Goal: Task Accomplishment & Management: Complete application form

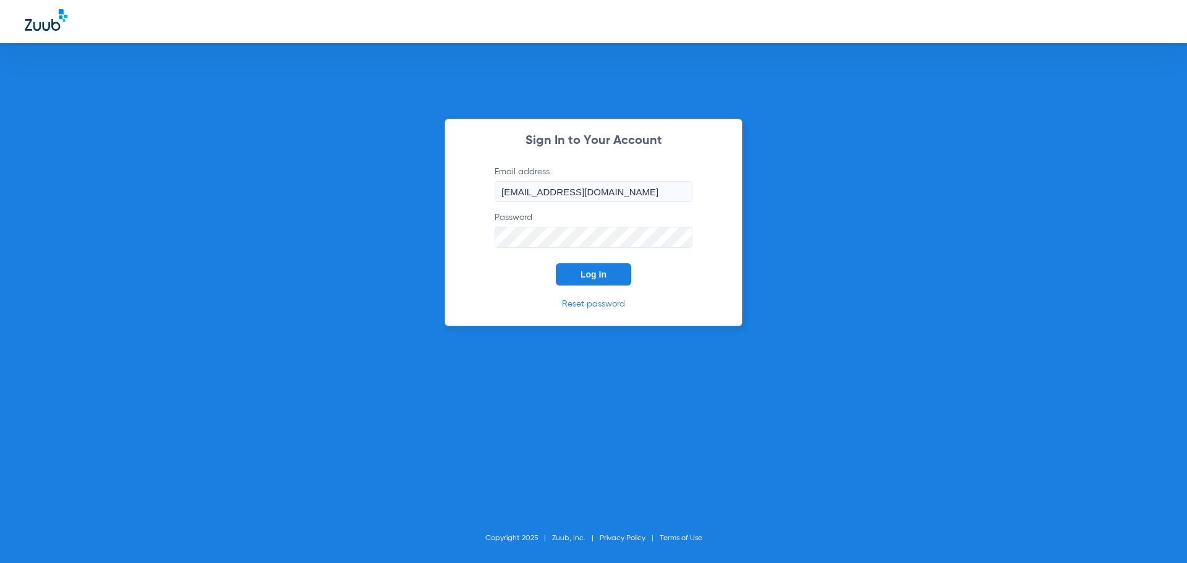
click at [594, 281] on button "Log In" at bounding box center [593, 274] width 75 height 22
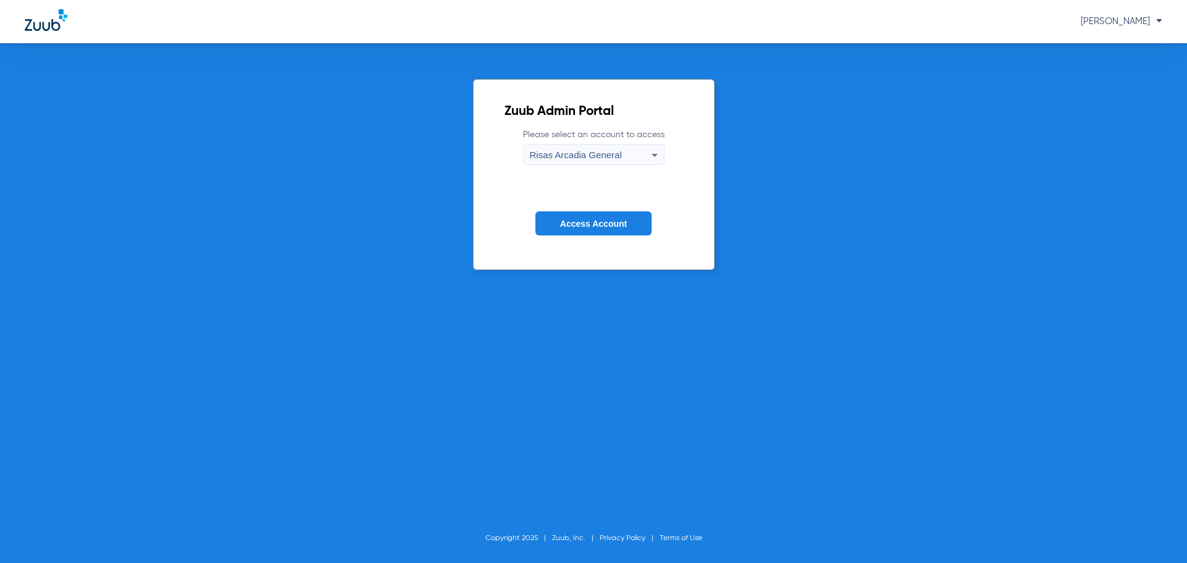
click at [590, 216] on button "Access Account" at bounding box center [593, 223] width 116 height 24
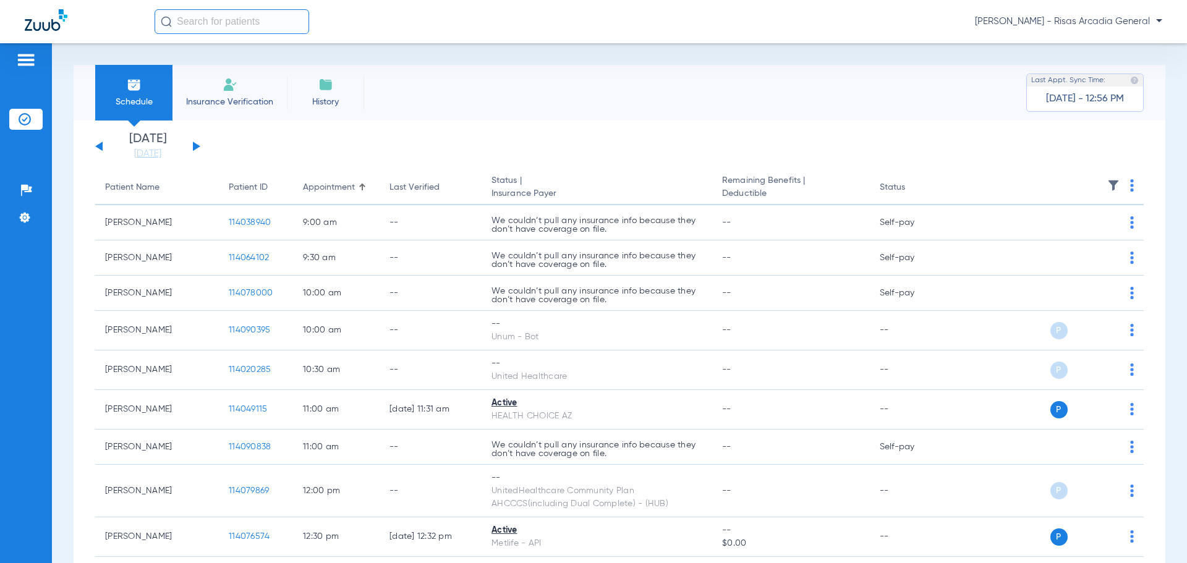
click at [241, 77] on li "Insurance Verification" at bounding box center [230, 93] width 114 height 56
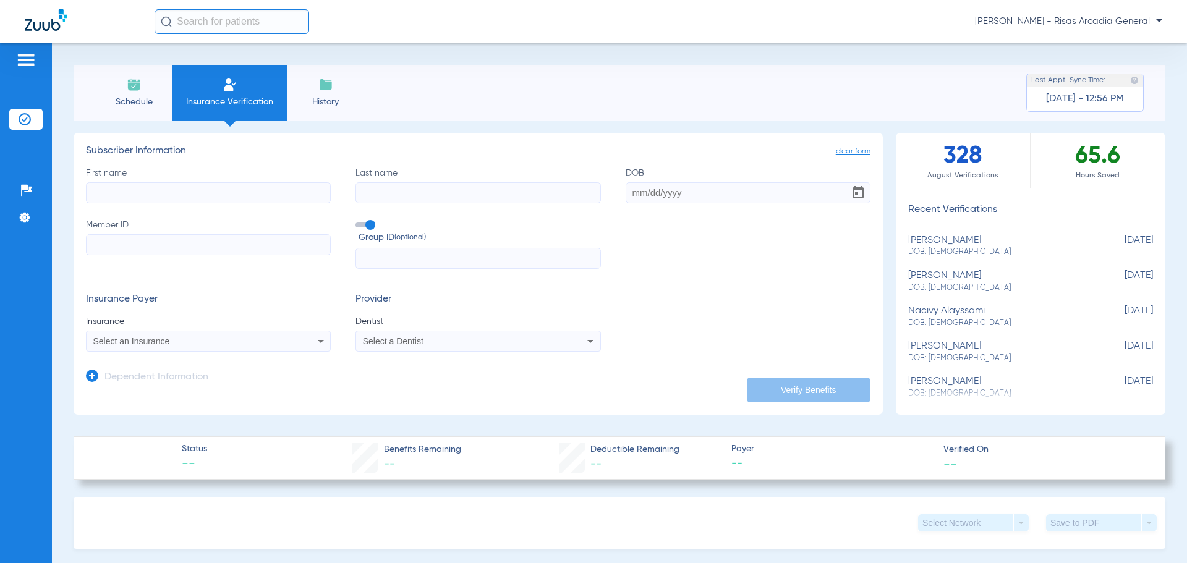
click at [152, 249] on input "Member ID" at bounding box center [208, 244] width 245 height 21
paste input "A15424828"
type input "A15424828"
click at [159, 190] on input "First name" at bounding box center [208, 192] width 245 height 21
type input "SHAYMON"
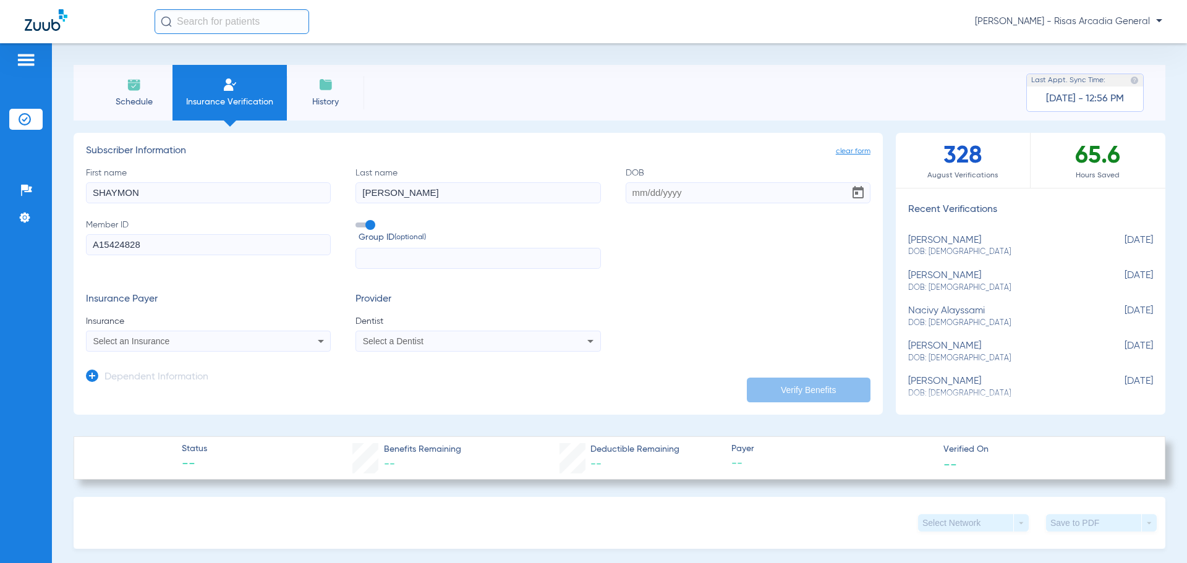
type input "[PERSON_NAME]"
click at [637, 187] on input "DOB" at bounding box center [748, 192] width 245 height 21
type input "[DATE]"
click at [657, 114] on div "Schedule Insurance Verification History Last Appt. Sync Time: [DATE] - 12:56 PM" at bounding box center [620, 93] width 1092 height 56
click at [174, 339] on div "Select an Insurance" at bounding box center [185, 341] width 185 height 9
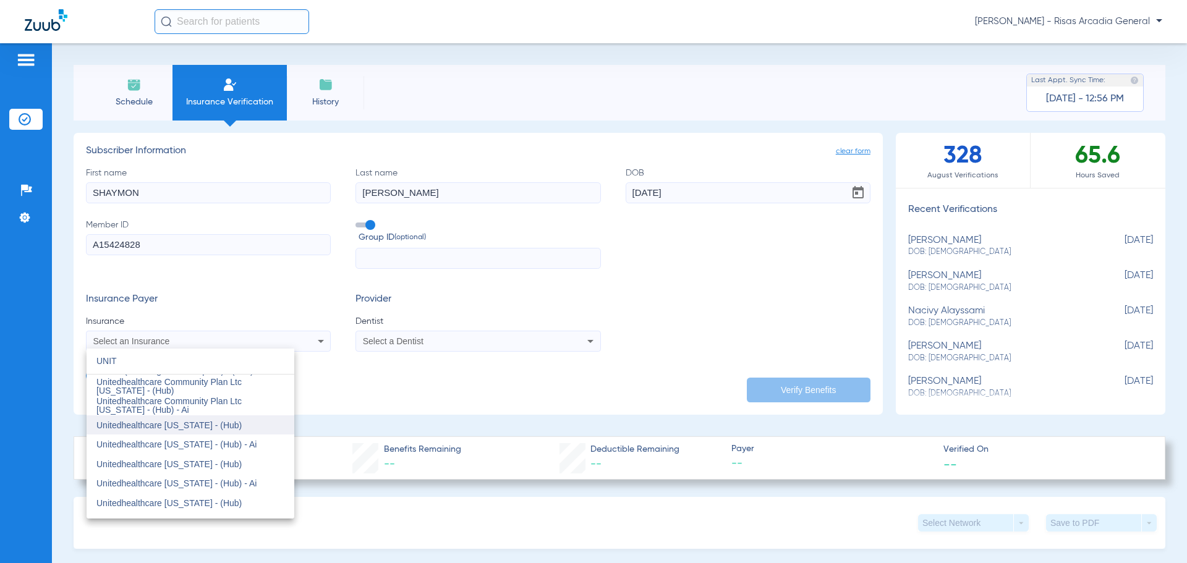
scroll to position [618, 0]
type input "UNIT"
click at [241, 391] on span "Unitedhealthcare Community Plan Ahcccs - (Hub) - Ai" at bounding box center [190, 389] width 188 height 17
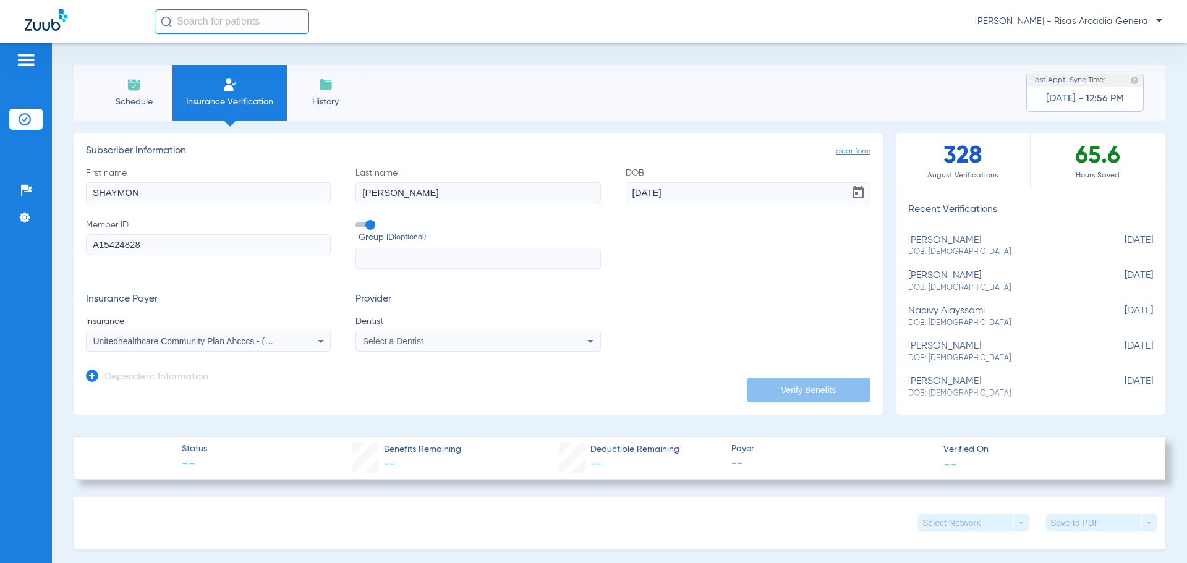
click at [463, 339] on div "Select a Dentist" at bounding box center [455, 341] width 185 height 9
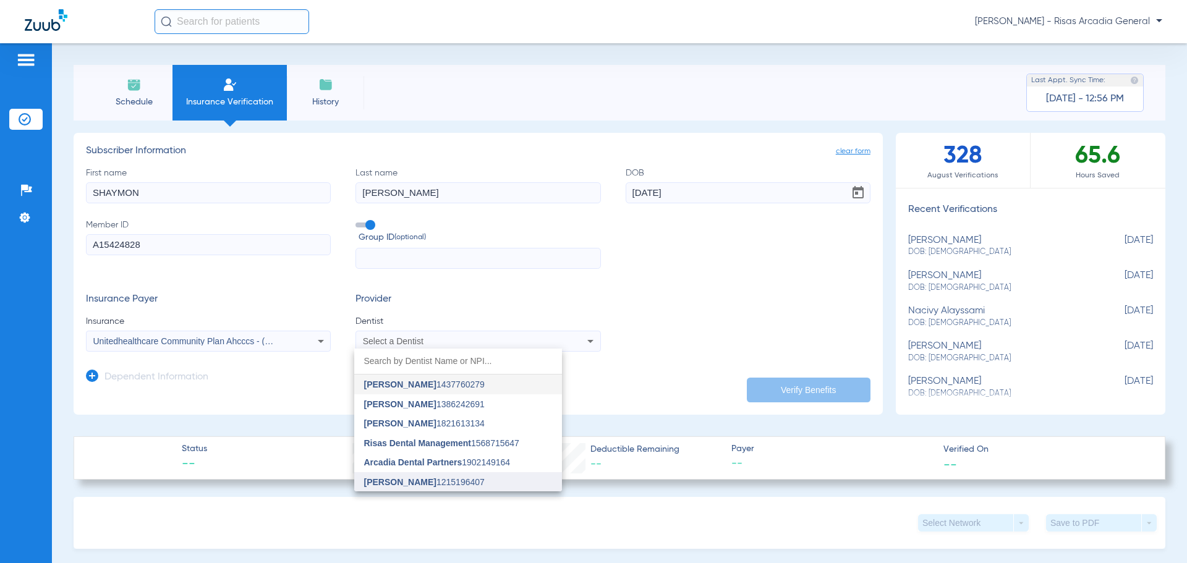
click at [398, 483] on span "[PERSON_NAME]" at bounding box center [400, 482] width 72 height 10
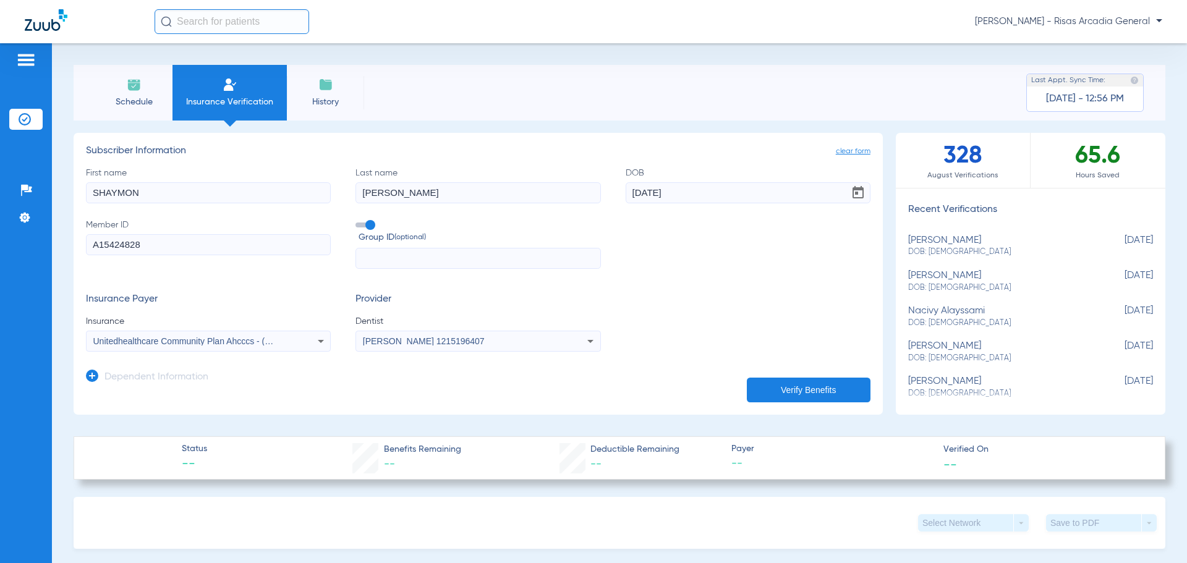
click at [791, 383] on button "Verify Benefits" at bounding box center [809, 390] width 124 height 25
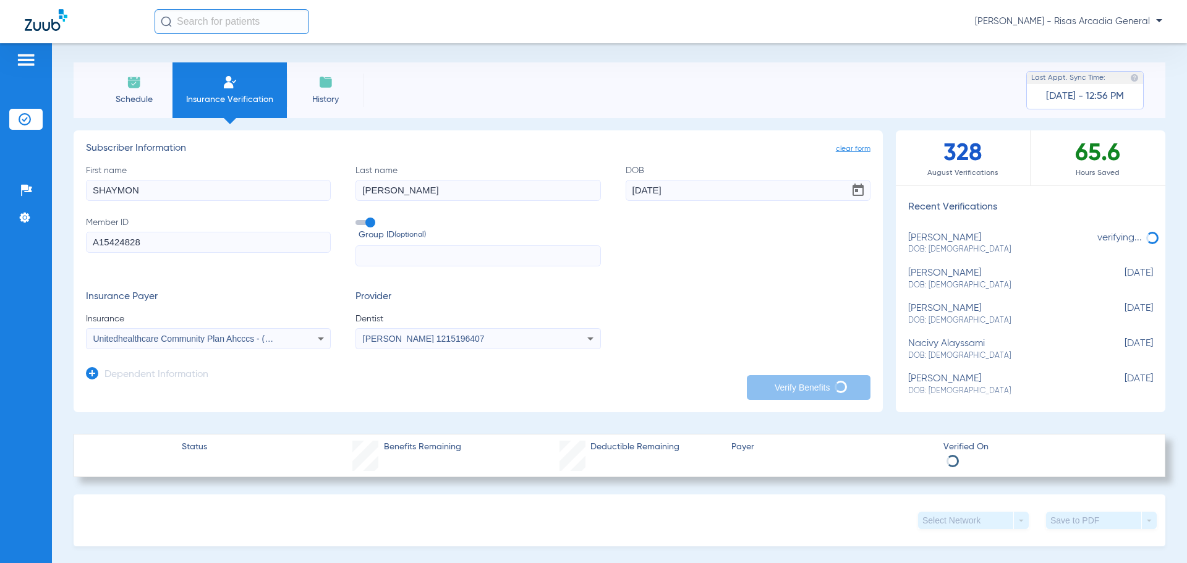
scroll to position [0, 0]
